Goal: Find contact information

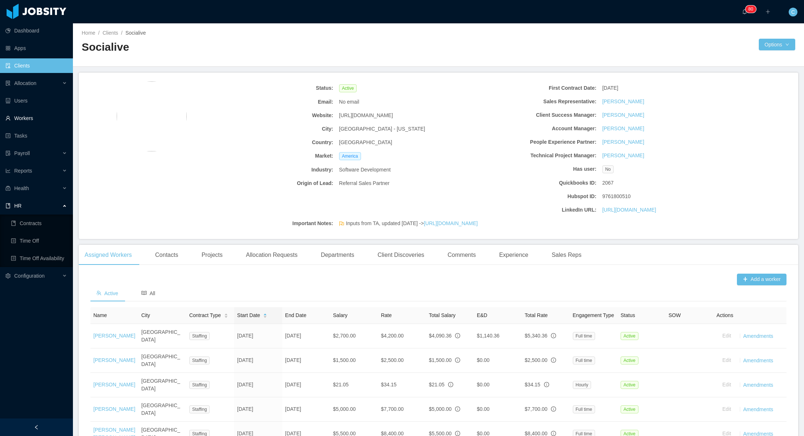
click at [33, 121] on link "Workers" at bounding box center [36, 118] width 62 height 15
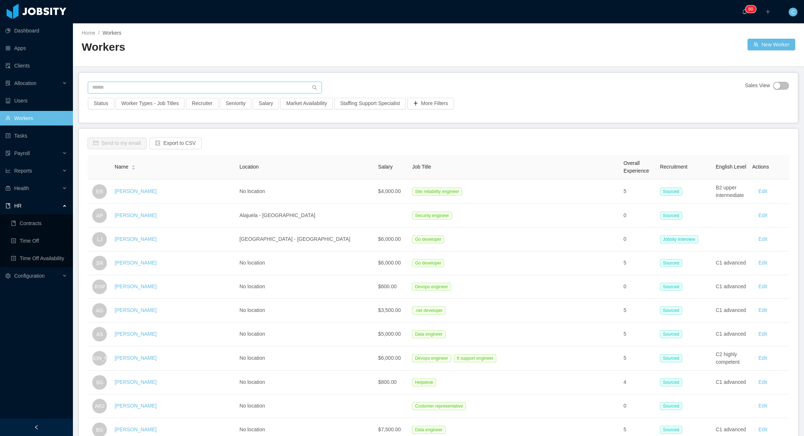
click at [179, 82] on input "text" at bounding box center [205, 88] width 234 height 12
type input "**********"
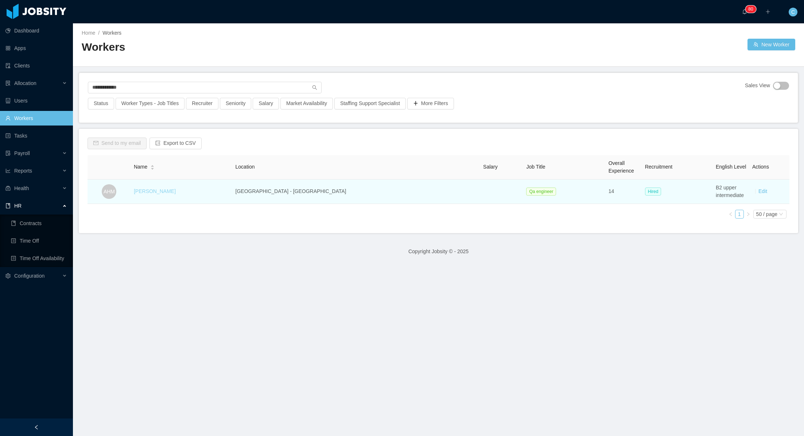
click at [171, 191] on link "[PERSON_NAME]" at bounding box center [155, 191] width 42 height 6
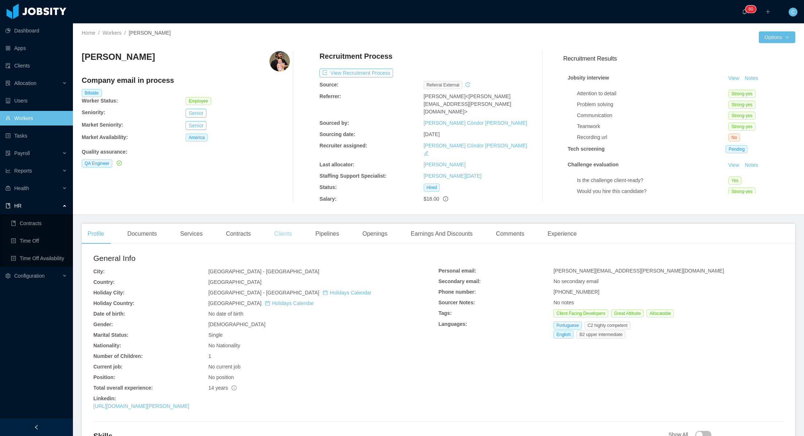
click at [288, 225] on div "Clients" at bounding box center [283, 233] width 30 height 20
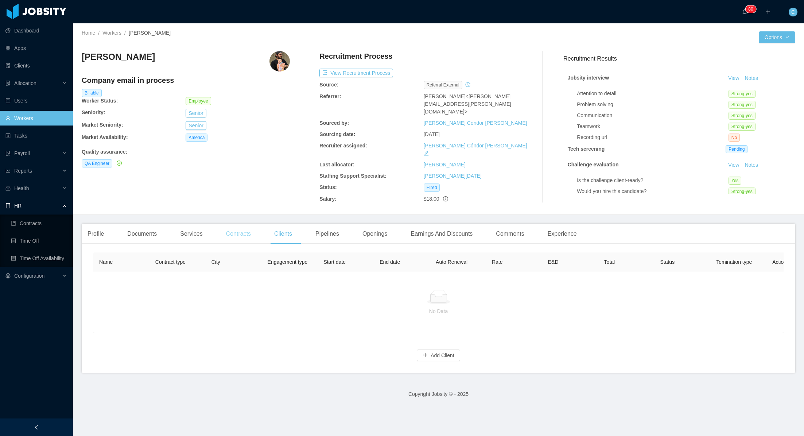
click at [238, 225] on div "Contracts" at bounding box center [238, 233] width 36 height 20
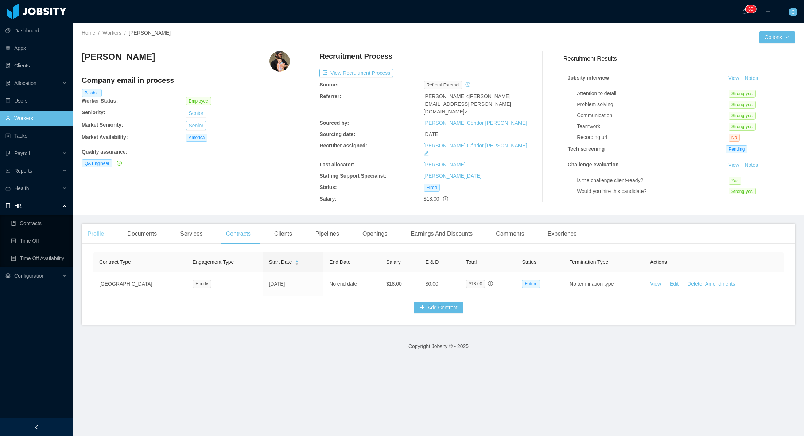
click at [100, 226] on div "Profile" at bounding box center [96, 233] width 28 height 20
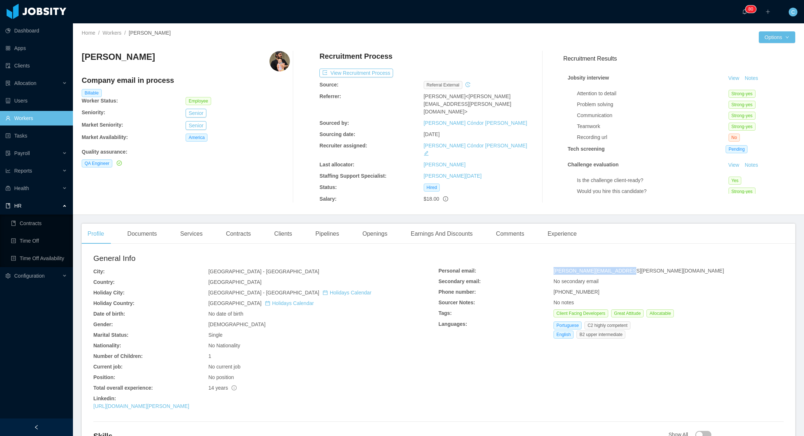
drag, startPoint x: 554, startPoint y: 263, endPoint x: 627, endPoint y: 261, distance: 72.9
click at [627, 267] on div "[PERSON_NAME][EMAIL_ADDRESS][PERSON_NAME][DOMAIN_NAME]" at bounding box center [668, 271] width 230 height 8
copy span "[PERSON_NAME][EMAIL_ADDRESS][PERSON_NAME][DOMAIN_NAME]"
